Goal: Browse casually

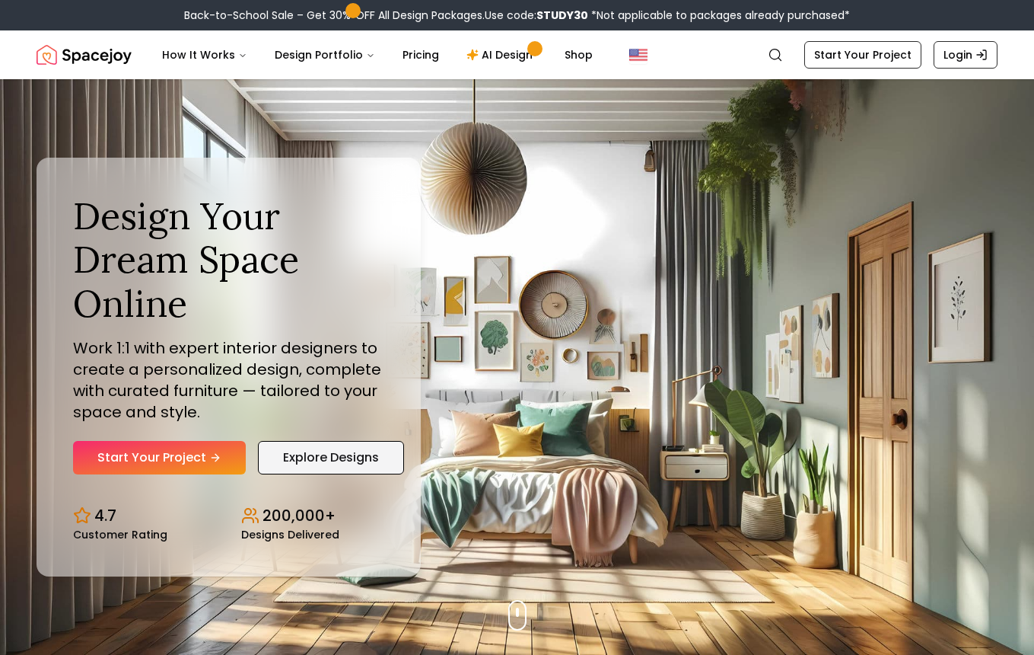
click at [314, 451] on link "Explore Designs" at bounding box center [331, 457] width 146 height 33
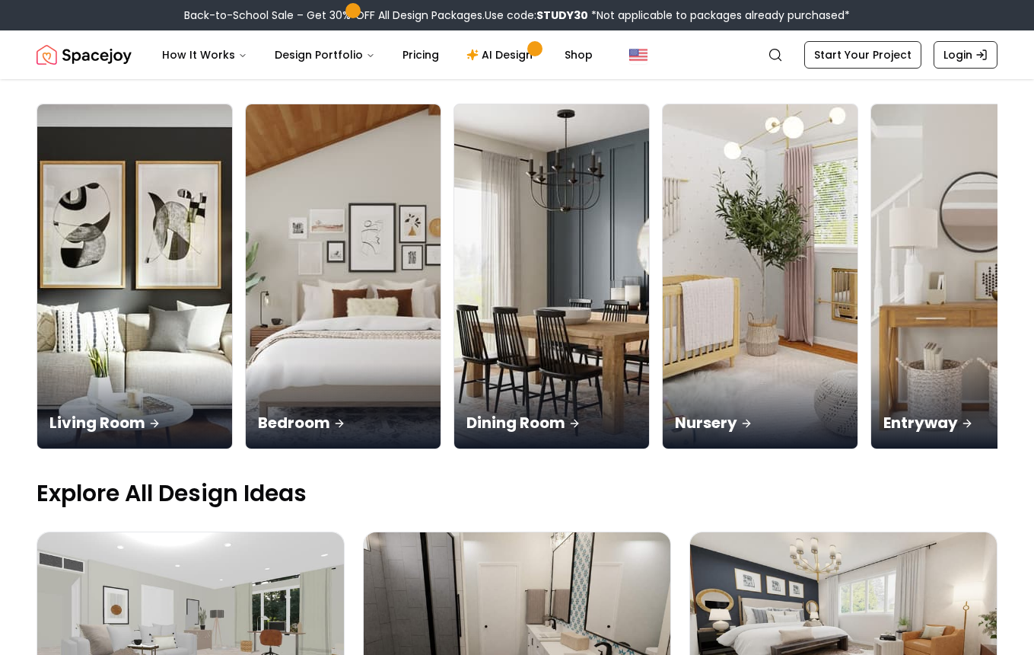
scroll to position [122, 0]
click at [867, 213] on img at bounding box center [969, 277] width 205 height 362
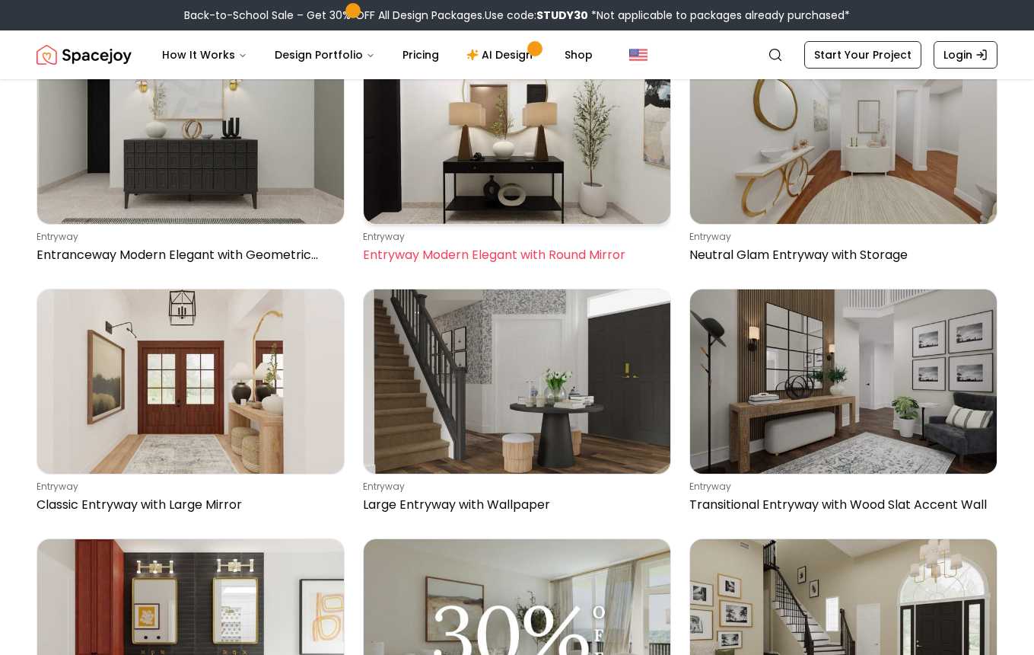
scroll to position [920, 0]
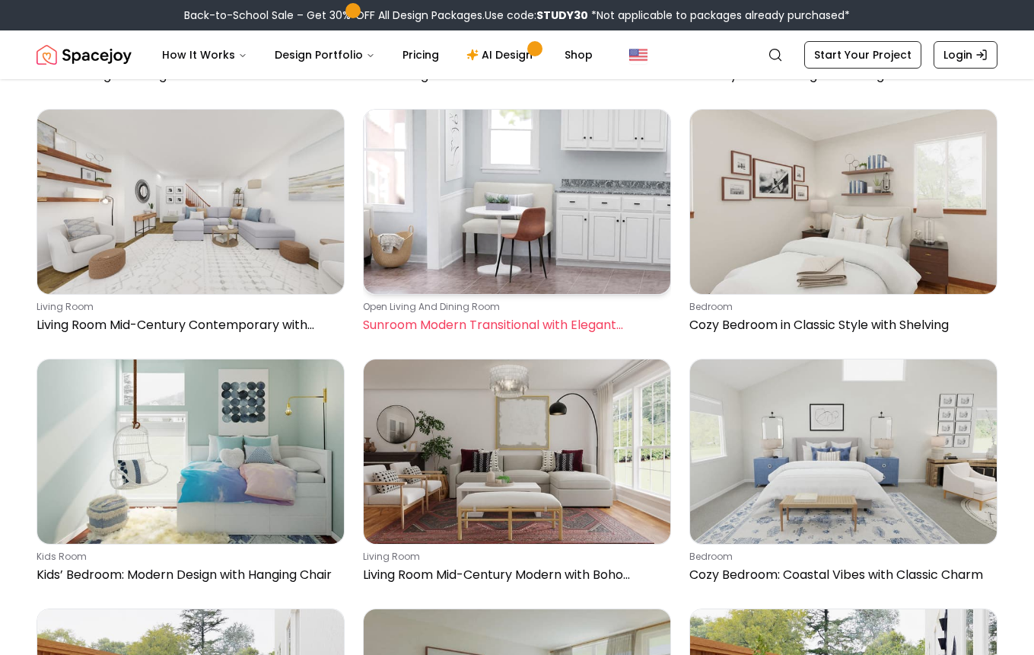
scroll to position [1296, 0]
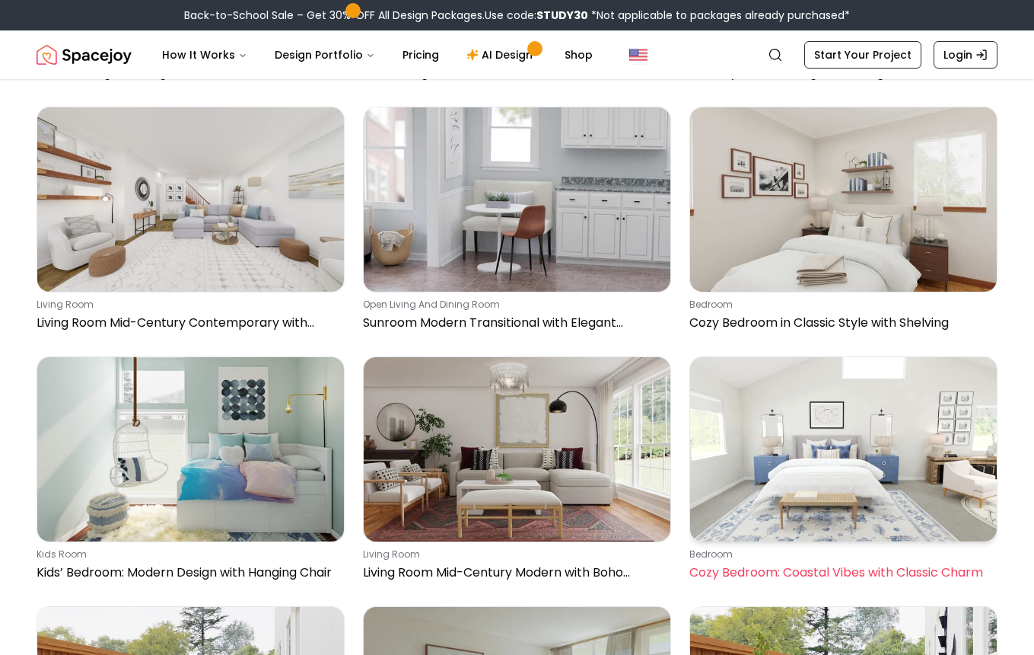
click at [871, 357] on img at bounding box center [843, 449] width 307 height 184
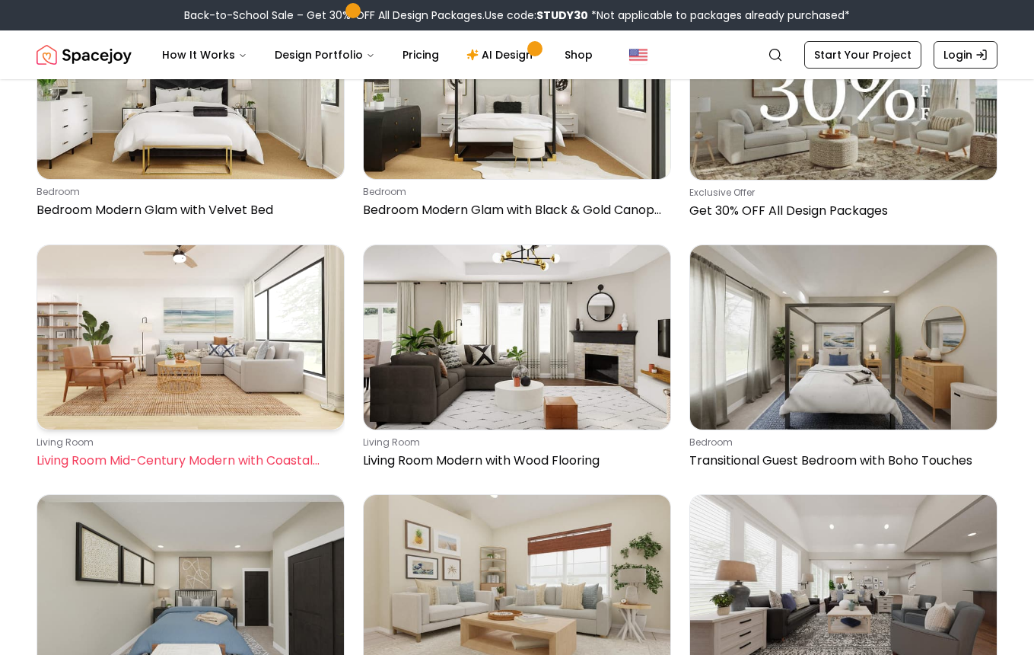
scroll to position [2907, 0]
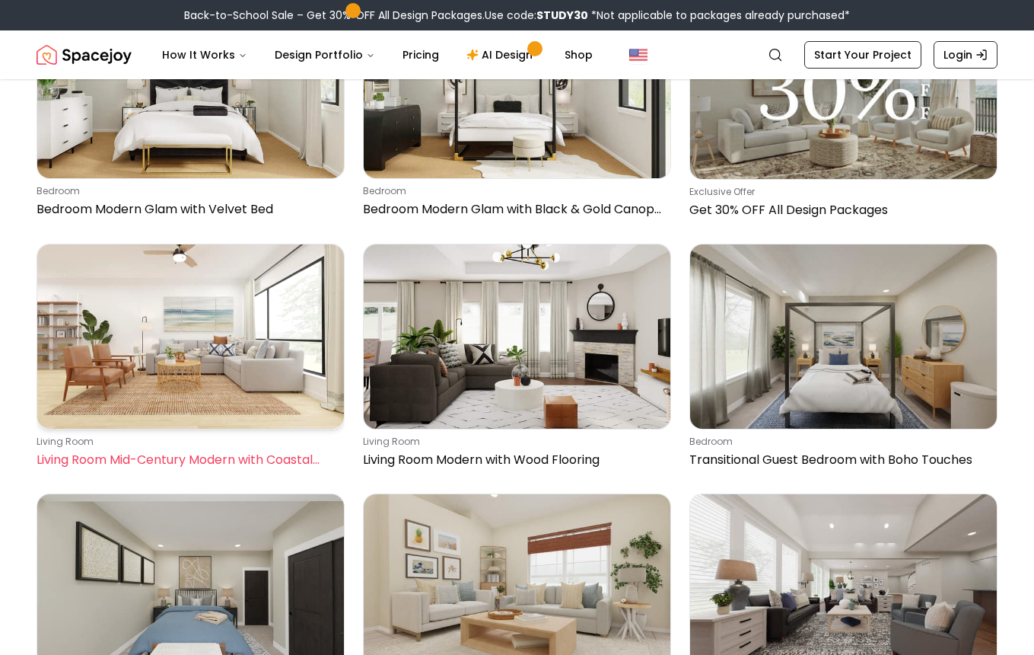
click at [280, 244] on img at bounding box center [190, 336] width 307 height 184
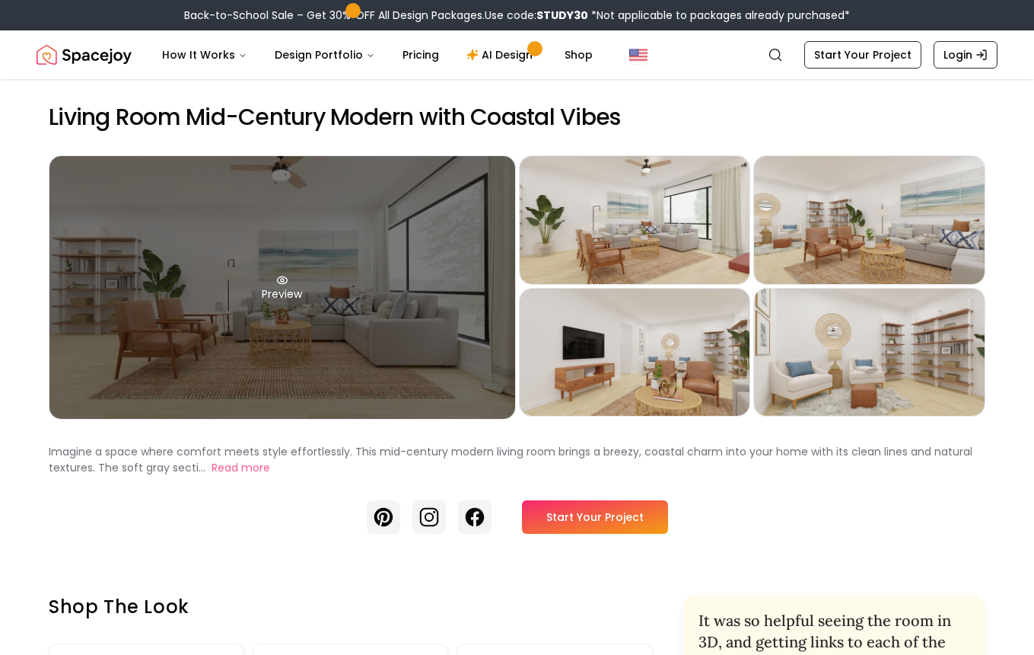
click at [333, 254] on div "Preview" at bounding box center [282, 287] width 466 height 263
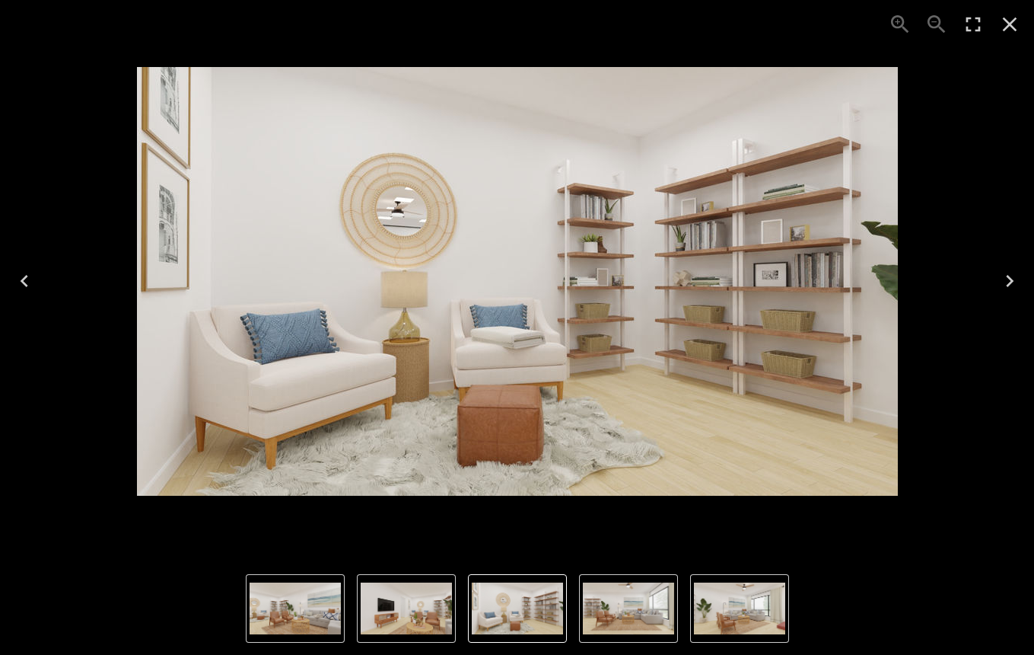
click at [1013, 21] on icon "Close" at bounding box center [1010, 25] width 14 height 14
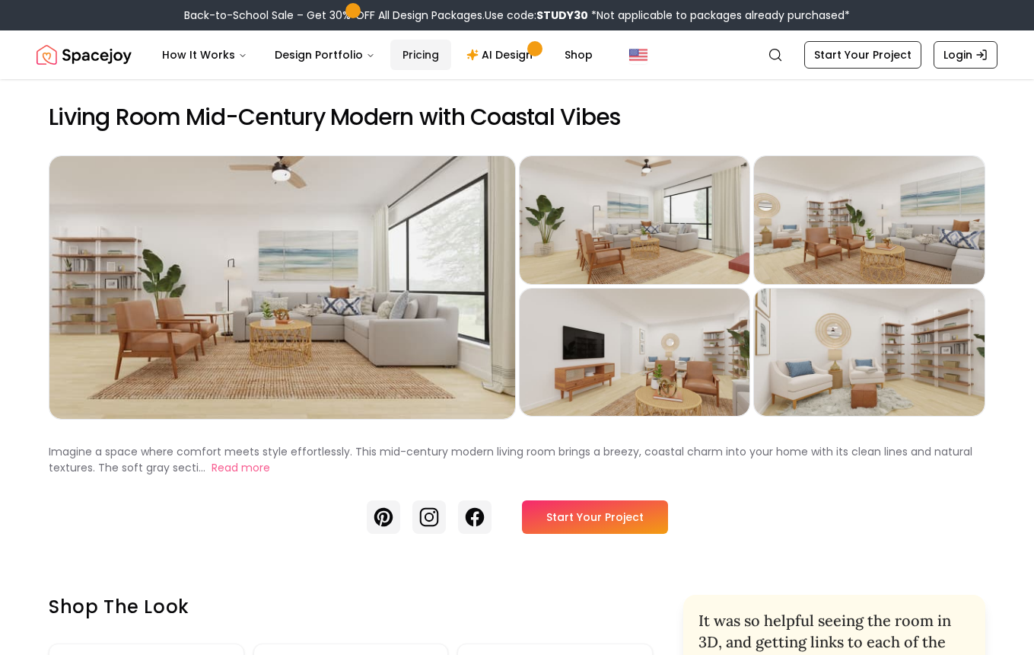
click at [403, 65] on link "Pricing" at bounding box center [420, 55] width 61 height 30
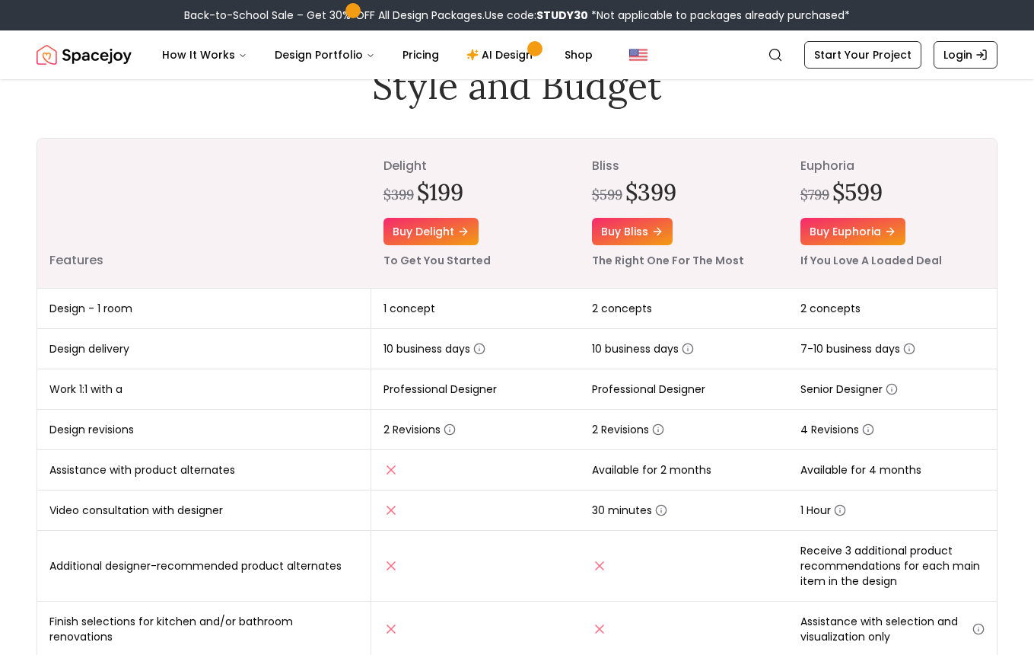
scroll to position [139, 0]
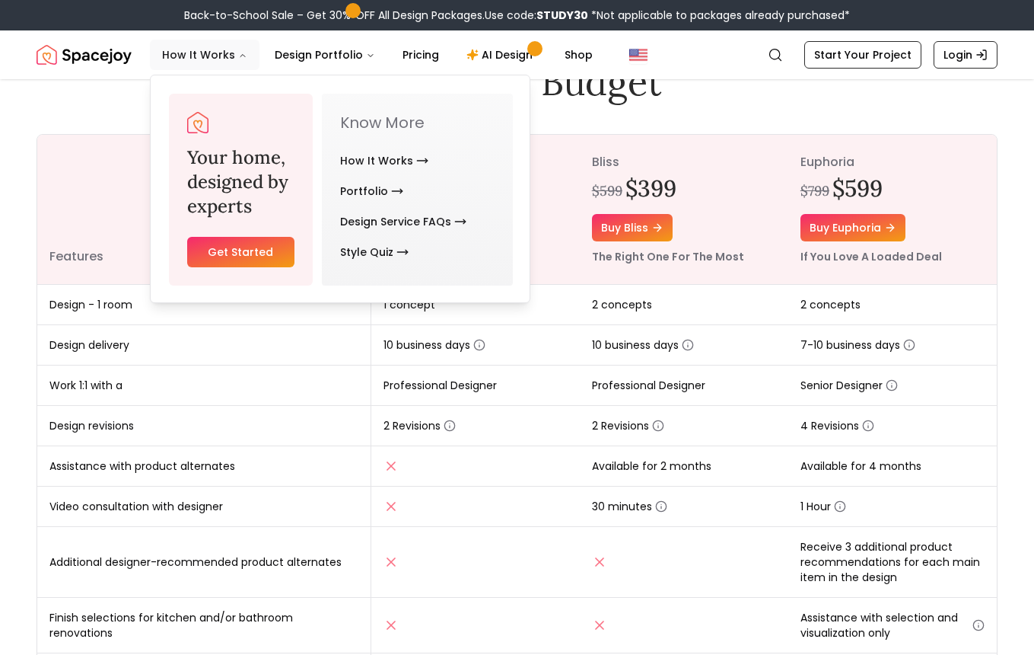
click at [215, 56] on button "How It Works" at bounding box center [205, 55] width 110 height 30
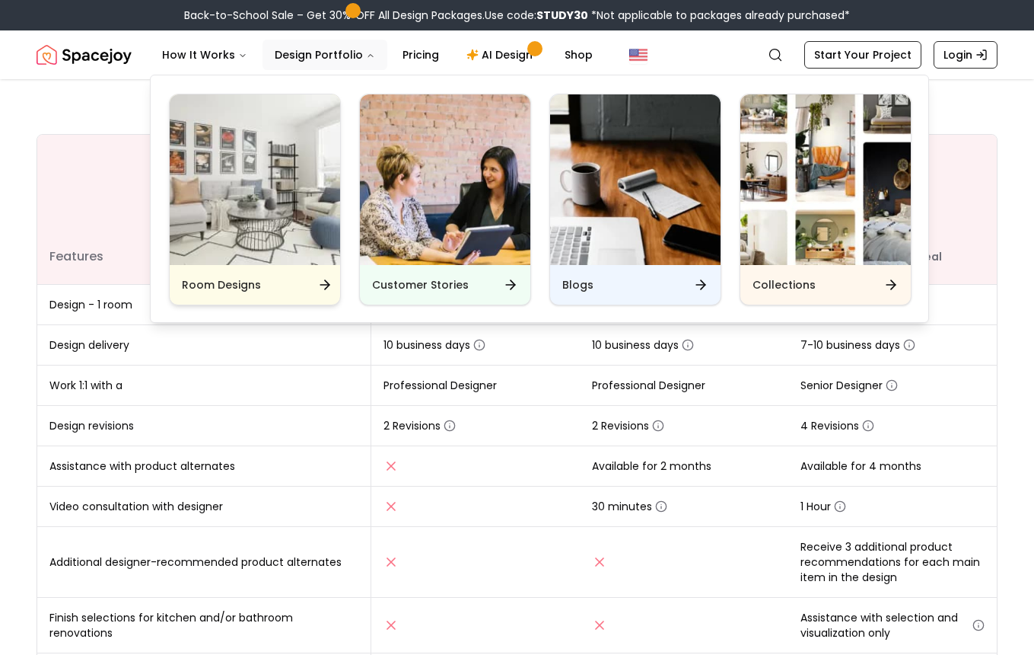
click at [245, 186] on img "Main" at bounding box center [255, 179] width 171 height 171
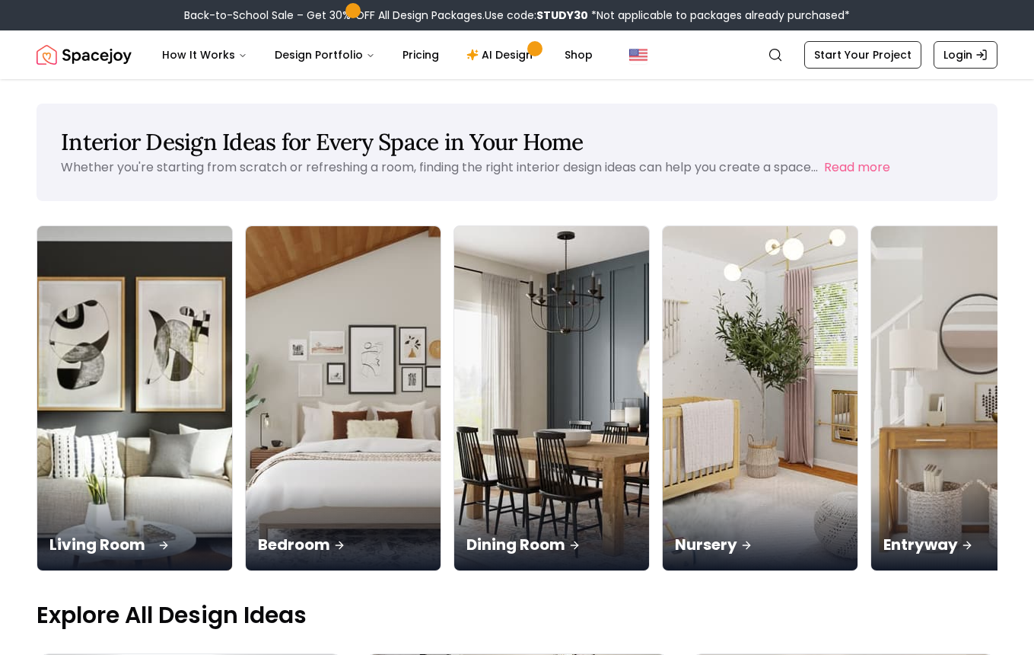
click at [61, 366] on img at bounding box center [135, 399] width 205 height 362
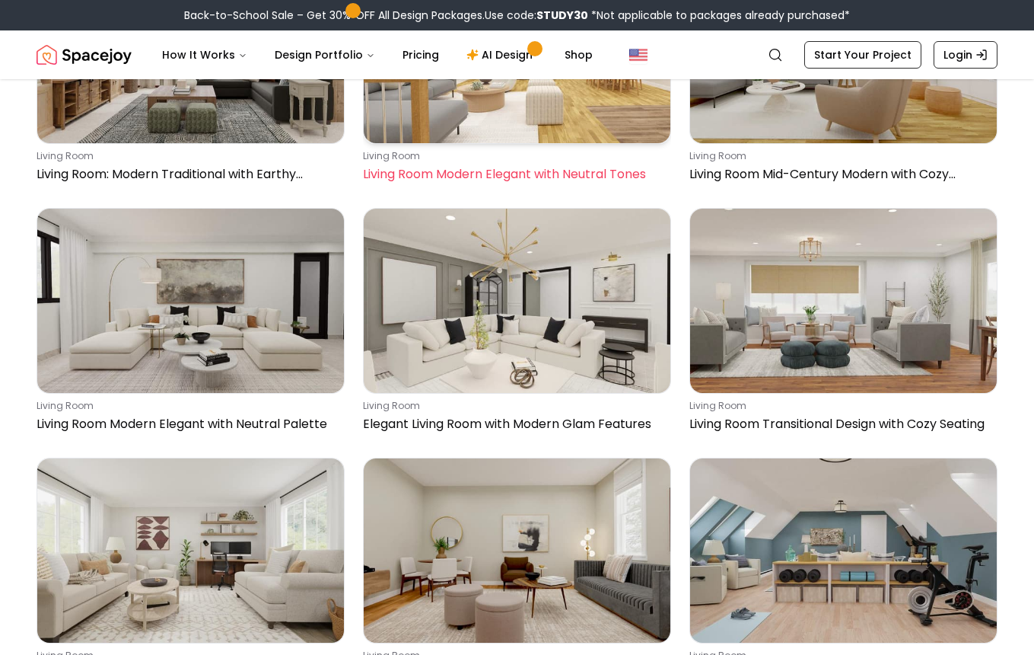
scroll to position [6020, 0]
